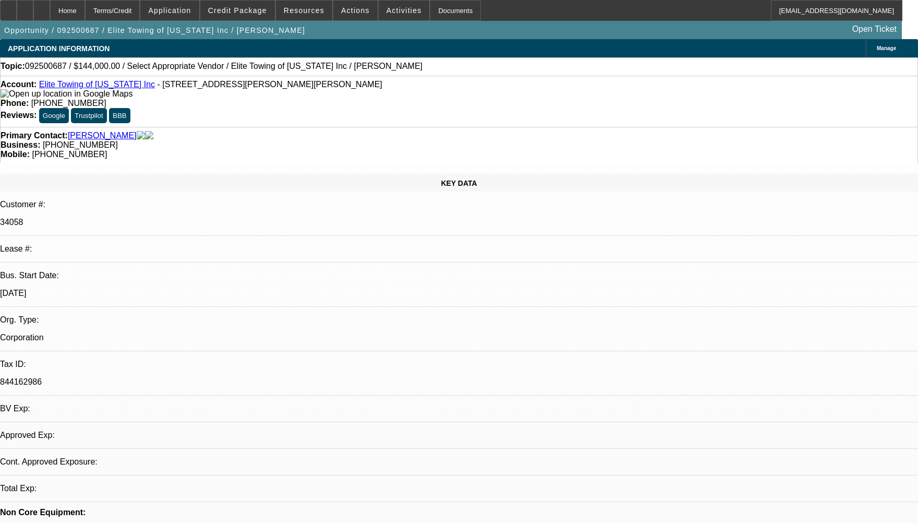
select select "0.1"
select select "0"
select select "1"
select select "2"
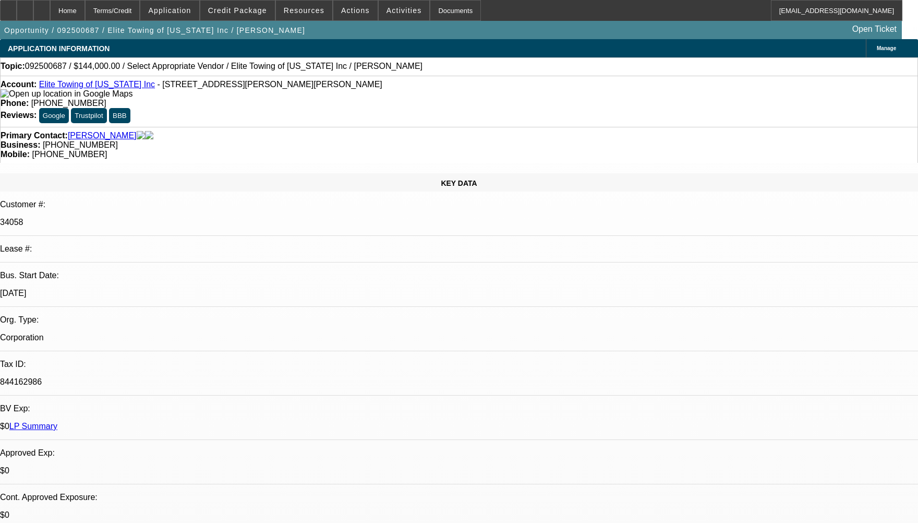
select select "6"
radio input "true"
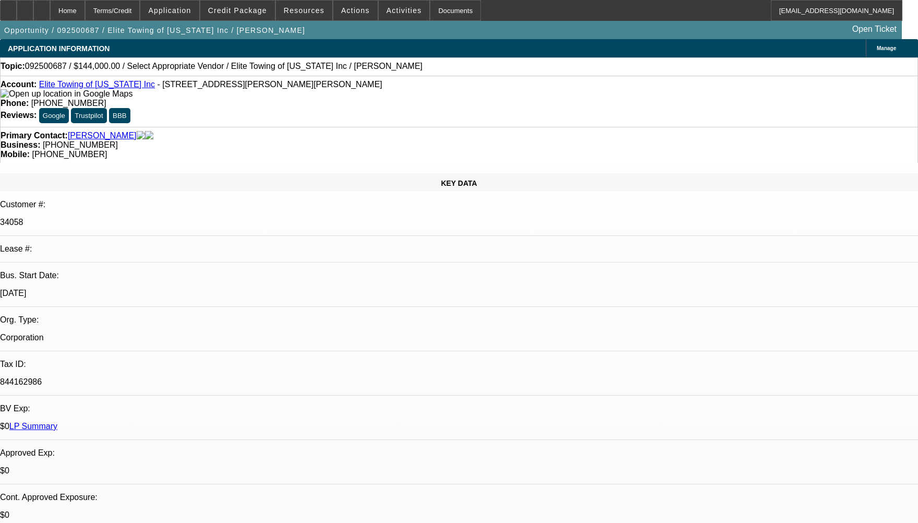
type textarea "BRAND NEW SEVICE DEAL, 1ST PAYMENT IS DUE ON 10/01."
radio input "true"
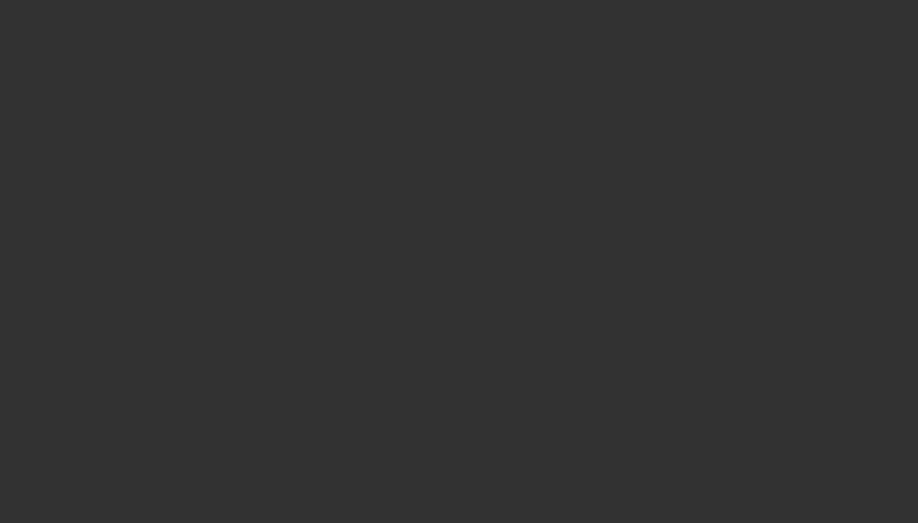
select select "0.1"
select select "0"
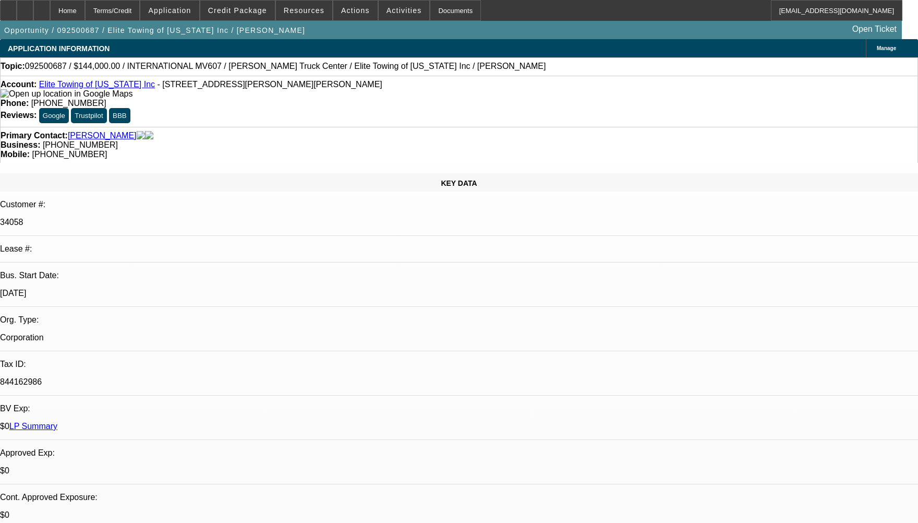
select select "1"
select select "2"
select select "6"
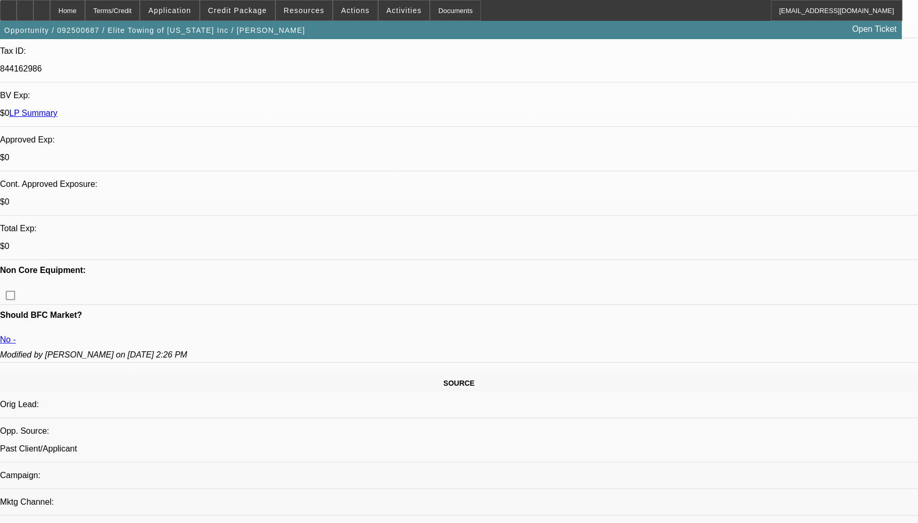
scroll to position [365, 0]
